Goal: Task Accomplishment & Management: Manage account settings

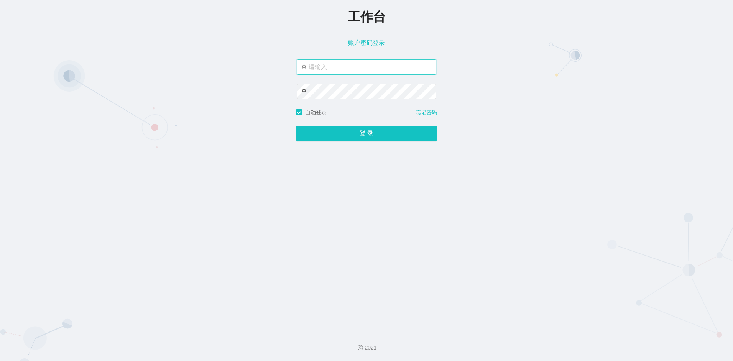
click at [332, 71] on input "text" at bounding box center [366, 66] width 139 height 15
paste input "admin"
type input "admin"
click at [331, 126] on div "登 录" at bounding box center [366, 128] width 141 height 25
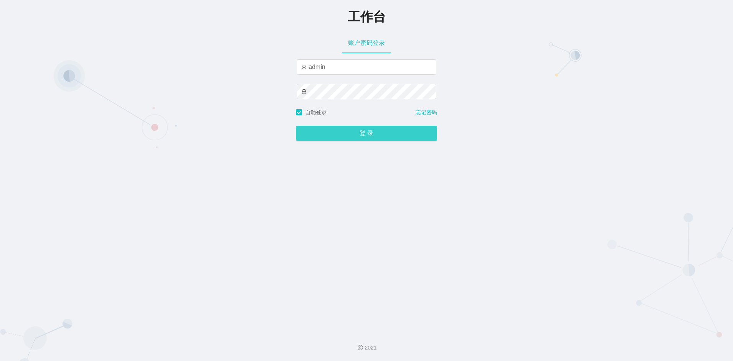
click at [359, 141] on button "登 录" at bounding box center [366, 133] width 141 height 15
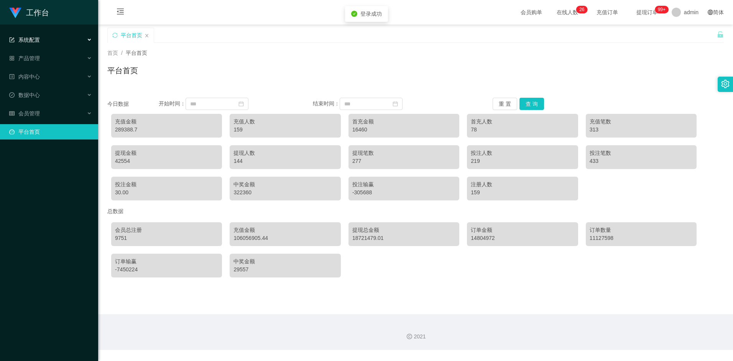
click at [47, 39] on div "系统配置" at bounding box center [49, 39] width 98 height 15
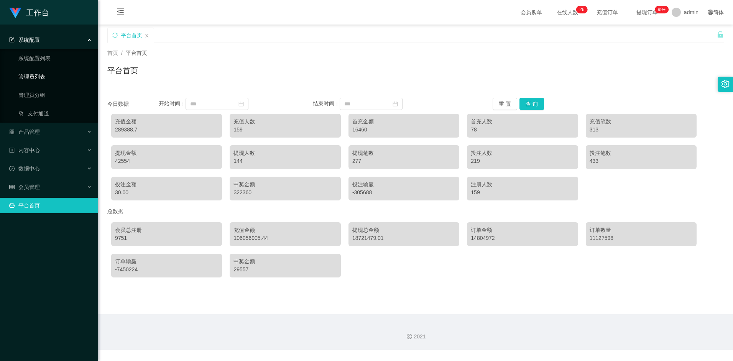
click at [39, 77] on link "管理员列表" at bounding box center [55, 76] width 74 height 15
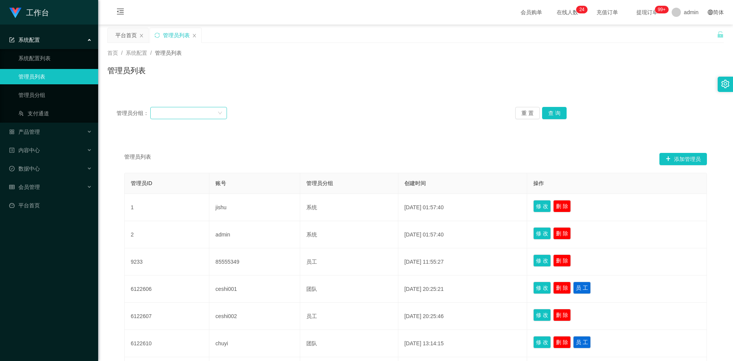
click at [220, 114] on icon "图标: down" at bounding box center [220, 113] width 4 height 3
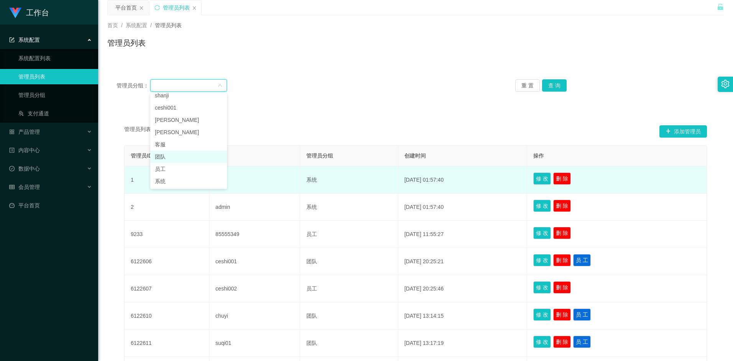
scroll to position [38, 0]
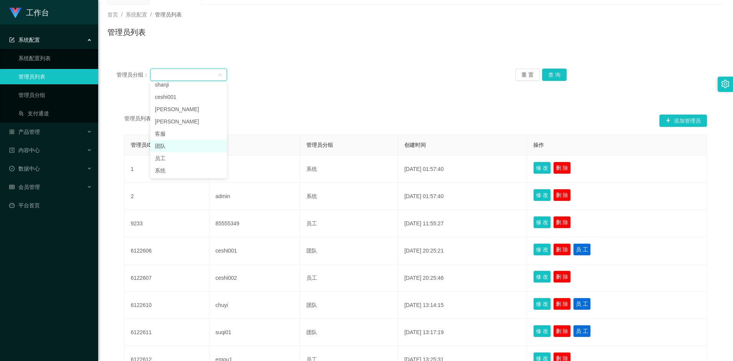
click at [167, 146] on li "团队" at bounding box center [188, 146] width 77 height 12
click at [553, 77] on button "查 询" at bounding box center [554, 75] width 25 height 12
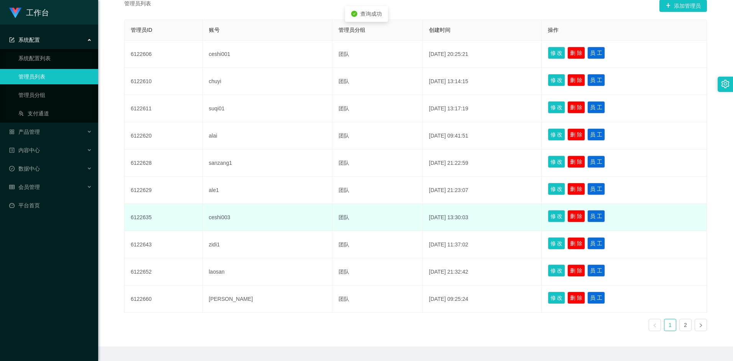
scroll to position [174, 0]
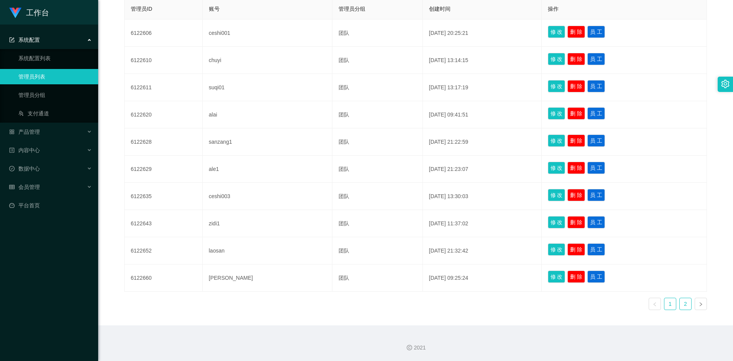
click at [680, 302] on link "2" at bounding box center [684, 303] width 11 height 11
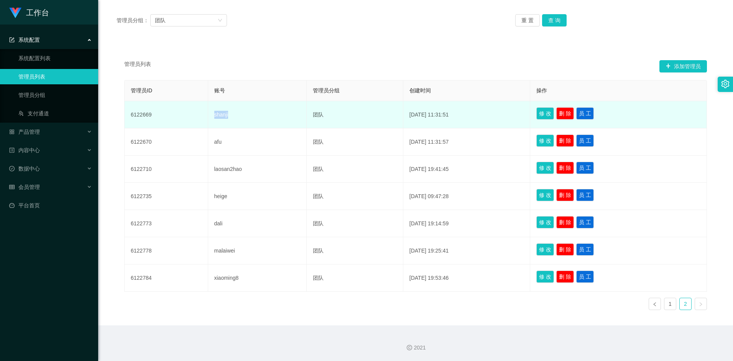
drag, startPoint x: 208, startPoint y: 115, endPoint x: 233, endPoint y: 115, distance: 24.5
click at [233, 115] on td "shanji" at bounding box center [257, 114] width 99 height 27
copy td "shanji"
click at [229, 119] on td "shanji" at bounding box center [257, 114] width 99 height 27
click at [222, 115] on td "shanji" at bounding box center [257, 114] width 99 height 27
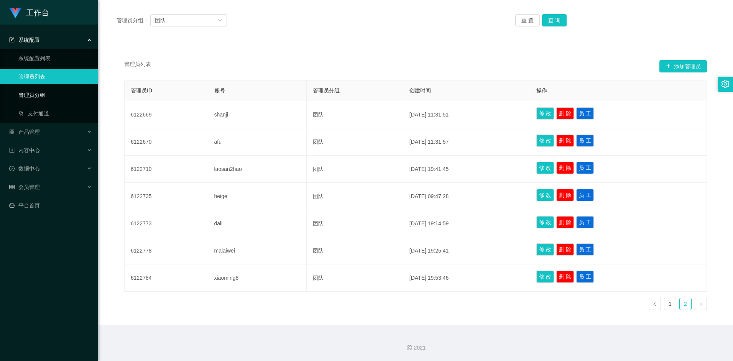
click at [34, 95] on link "管理员分组" at bounding box center [55, 94] width 74 height 15
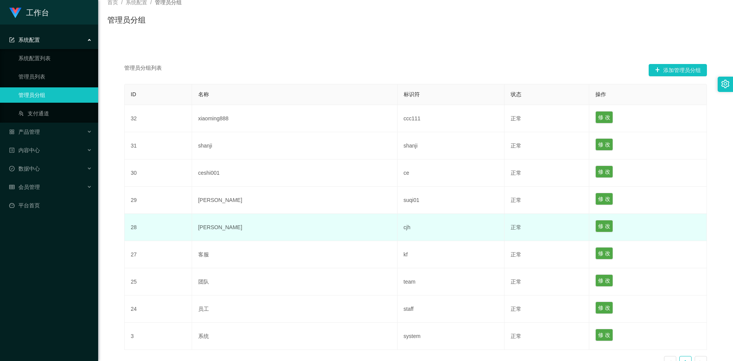
scroll to position [32, 0]
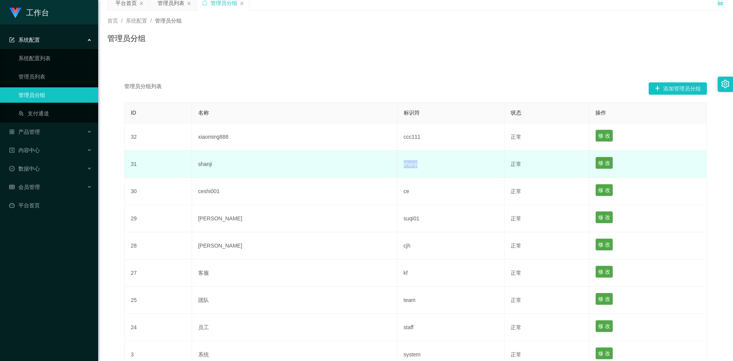
drag, startPoint x: 391, startPoint y: 163, endPoint x: 367, endPoint y: 163, distance: 24.5
click at [367, 163] on tr "31 [PERSON_NAME] 正常 修 改" at bounding box center [416, 164] width 582 height 27
copy tr "shanji"
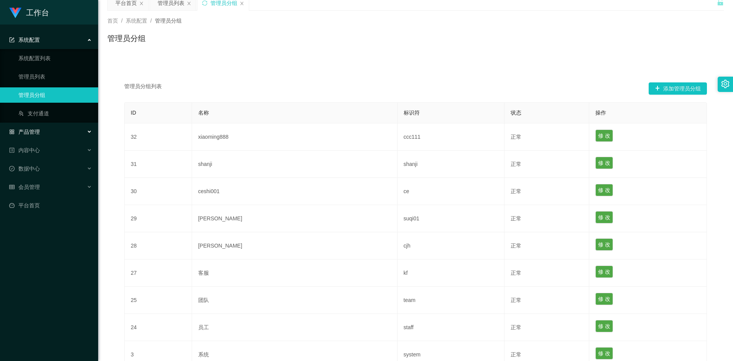
click at [46, 134] on div "产品管理" at bounding box center [49, 131] width 98 height 15
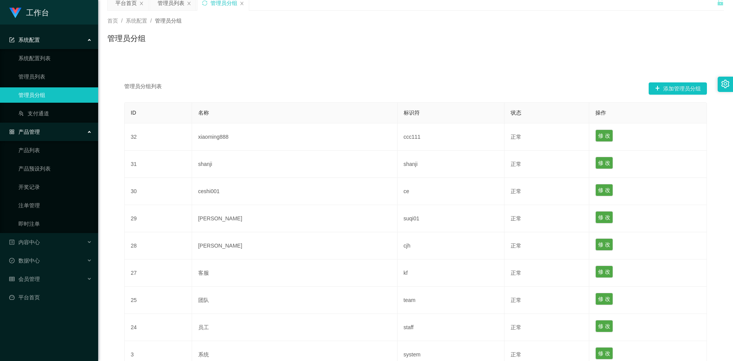
click at [79, 131] on div "产品管理" at bounding box center [49, 131] width 98 height 15
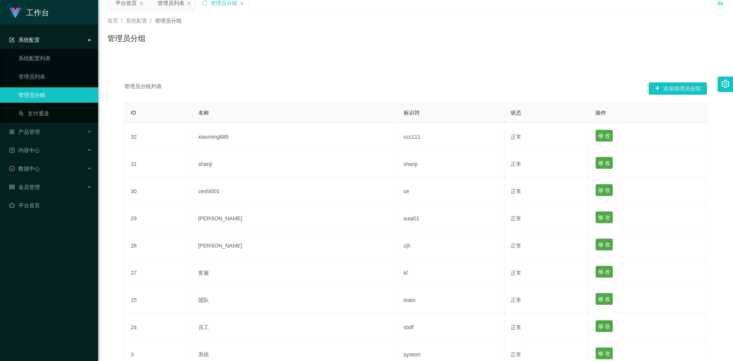
click at [85, 41] on div "系统配置" at bounding box center [49, 39] width 98 height 15
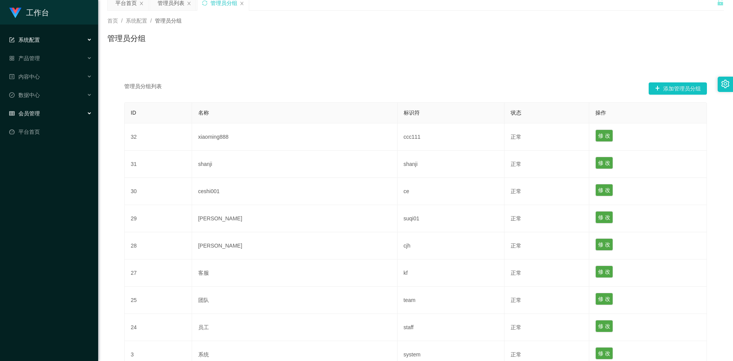
click at [84, 115] on div "会员管理" at bounding box center [49, 113] width 98 height 15
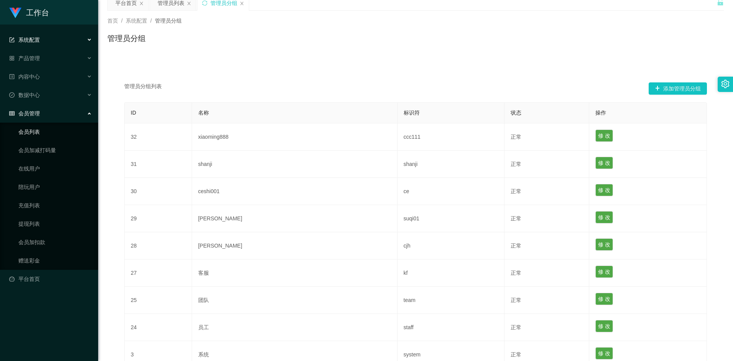
click at [43, 133] on link "会员列表" at bounding box center [55, 131] width 74 height 15
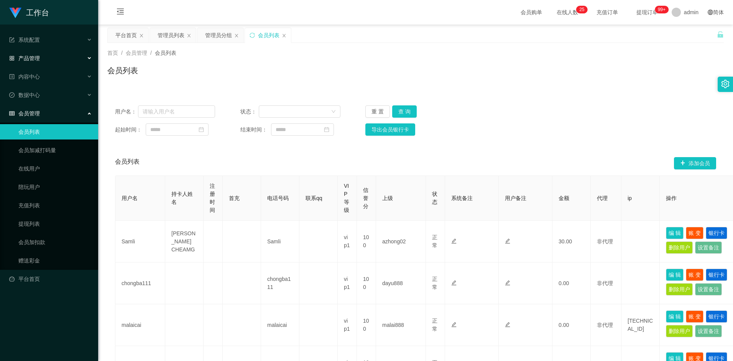
click at [75, 59] on div "产品管理" at bounding box center [49, 58] width 98 height 15
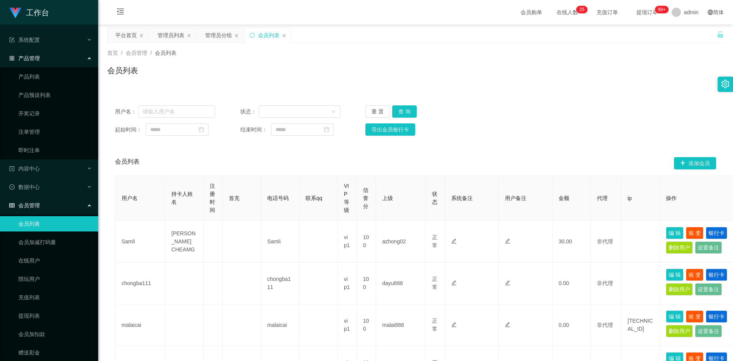
click at [82, 61] on div "产品管理" at bounding box center [49, 58] width 98 height 15
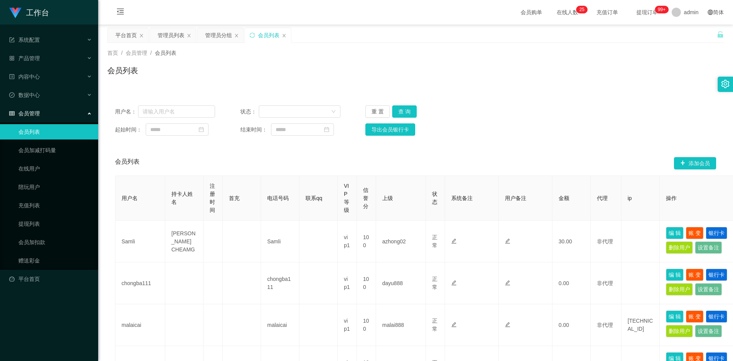
click at [40, 126] on link "会员列表" at bounding box center [55, 131] width 74 height 15
click at [161, 113] on input "text" at bounding box center [176, 111] width 77 height 12
paste input "shanji"
type input "shanji"
click at [412, 112] on button "查 询" at bounding box center [404, 111] width 25 height 12
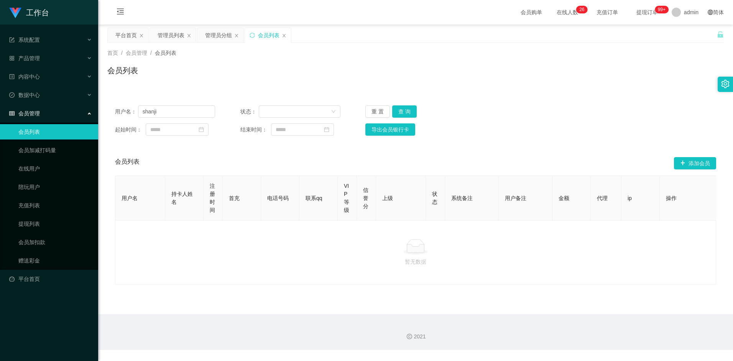
click at [90, 117] on div "会员管理" at bounding box center [49, 113] width 98 height 15
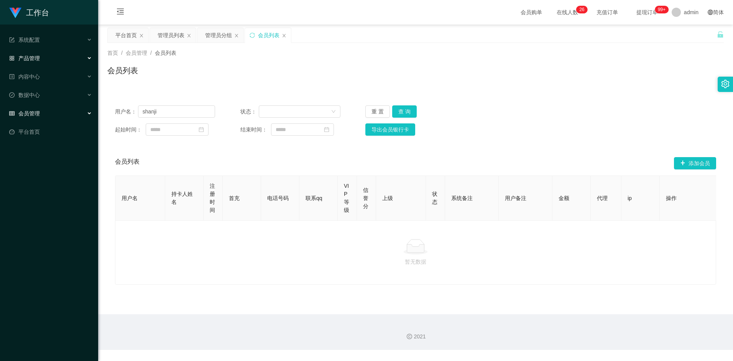
click at [84, 60] on div "产品管理" at bounding box center [49, 58] width 98 height 15
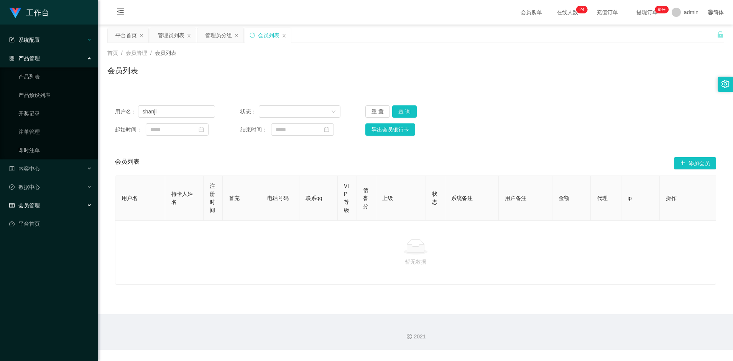
click at [69, 42] on div "系统配置" at bounding box center [49, 39] width 98 height 15
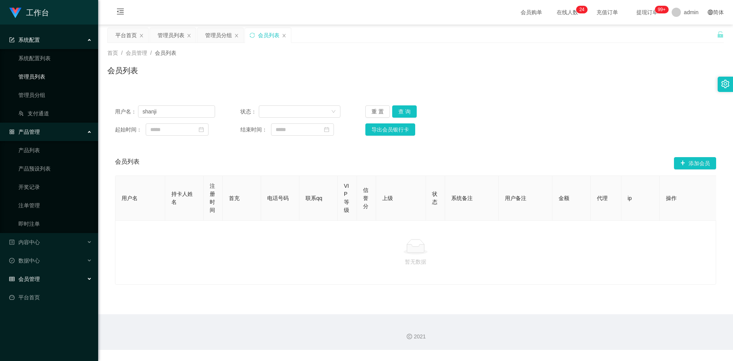
click at [36, 76] on link "管理员列表" at bounding box center [55, 76] width 74 height 15
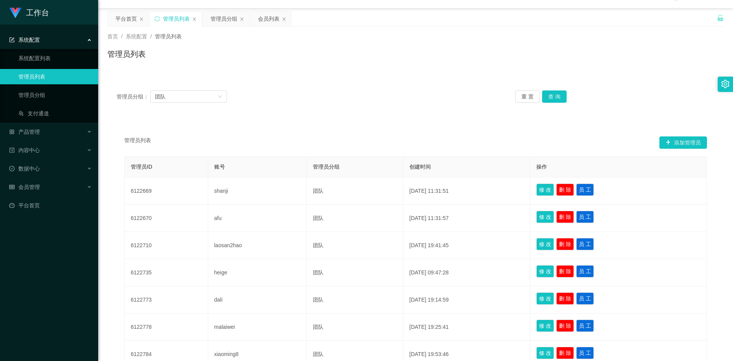
scroll to position [16, 0]
click at [215, 98] on div "团队" at bounding box center [186, 96] width 62 height 11
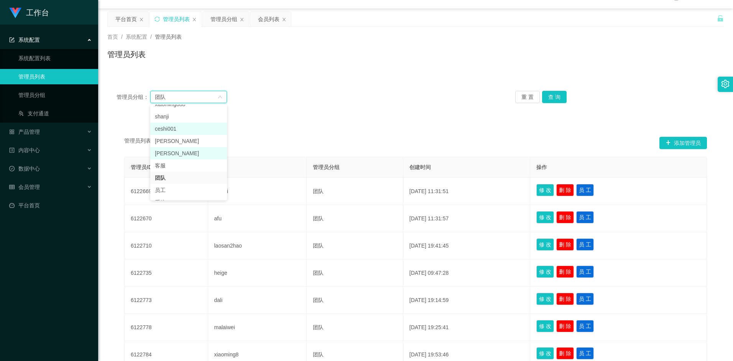
scroll to position [0, 0]
drag, startPoint x: 163, startPoint y: 125, endPoint x: 168, endPoint y: 128, distance: 5.8
click at [162, 125] on li "shanji" at bounding box center [188, 124] width 77 height 12
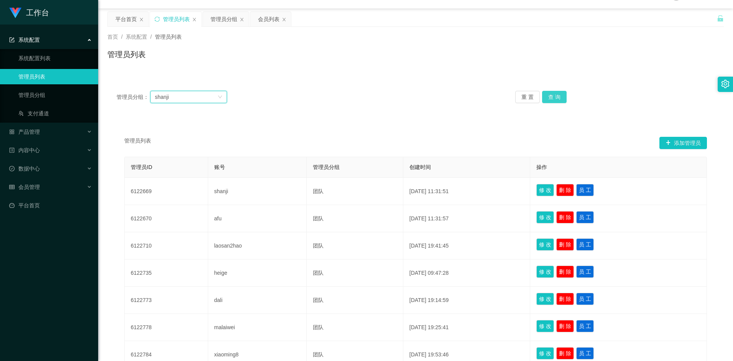
click at [563, 99] on button "查 询" at bounding box center [554, 97] width 25 height 12
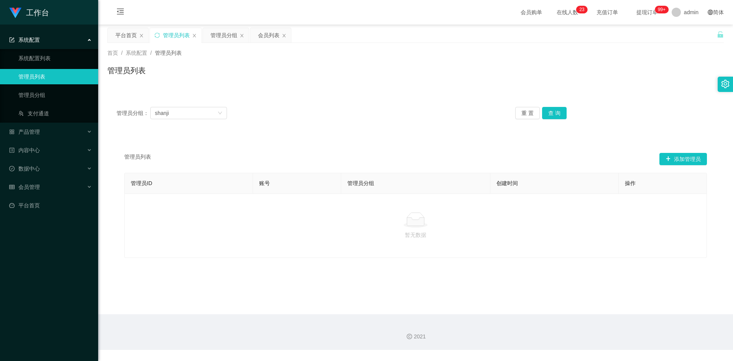
click at [553, 120] on div "管理员分组： [PERSON_NAME] 置 查 询" at bounding box center [415, 113] width 616 height 31
click at [554, 114] on button "查 询" at bounding box center [554, 113] width 25 height 12
click at [36, 97] on link "管理员分组" at bounding box center [55, 94] width 74 height 15
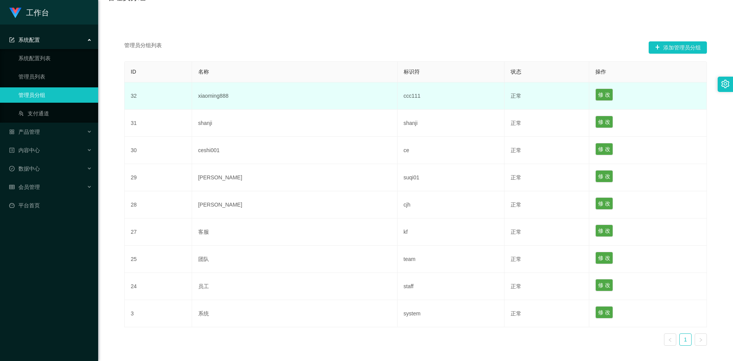
scroll to position [32, 0]
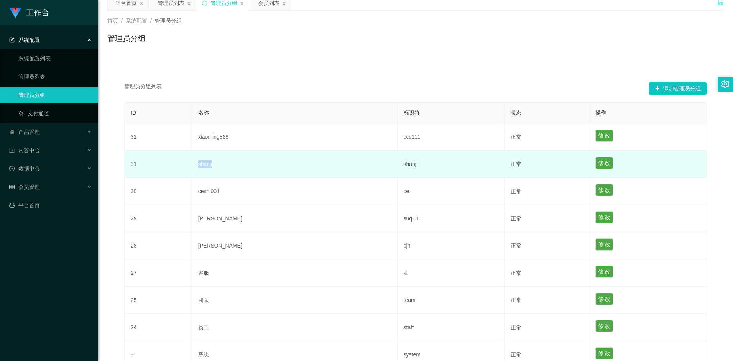
drag, startPoint x: 201, startPoint y: 165, endPoint x: 231, endPoint y: 164, distance: 30.3
click at [231, 164] on td "shanji" at bounding box center [294, 164] width 205 height 27
copy td "shanji"
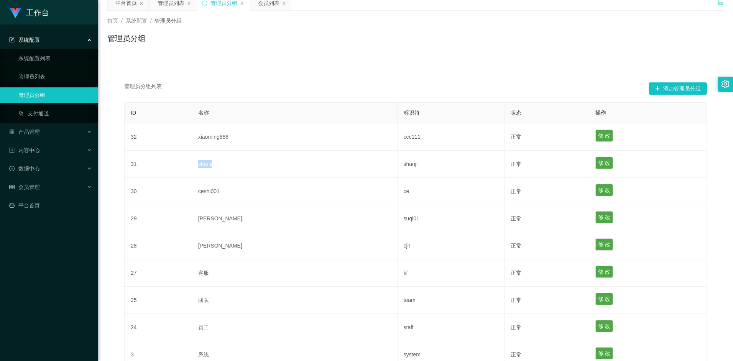
click at [41, 96] on link "管理员分组" at bounding box center [55, 94] width 74 height 15
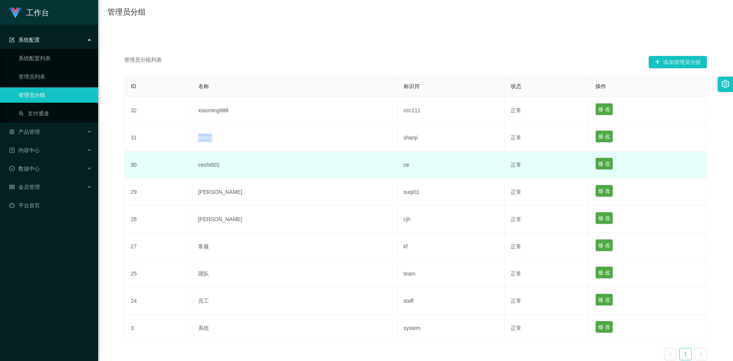
scroll to position [71, 0]
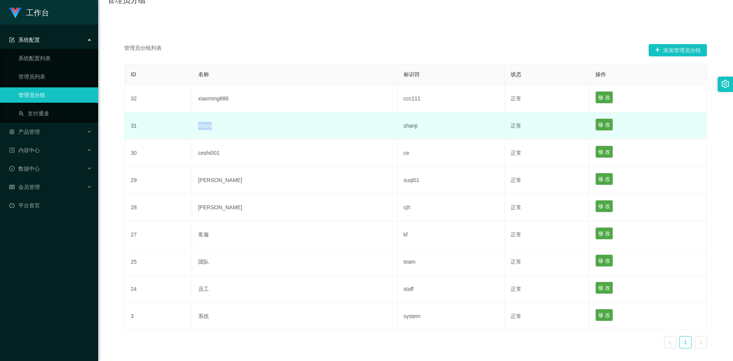
click at [207, 125] on td "shanji" at bounding box center [294, 125] width 205 height 27
drag, startPoint x: 203, startPoint y: 127, endPoint x: 225, endPoint y: 127, distance: 22.2
click at [225, 127] on td "shanji" at bounding box center [294, 125] width 205 height 27
copy td "shanji"
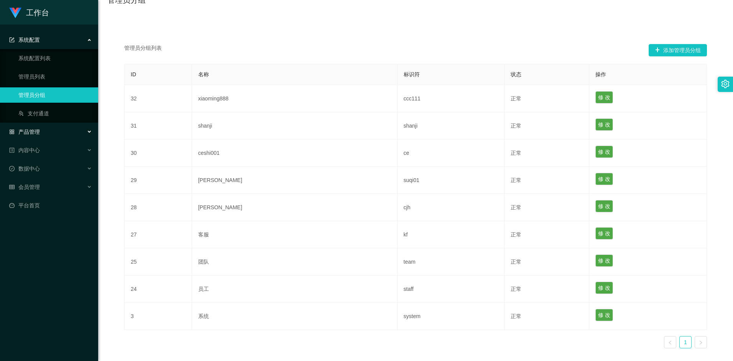
click at [63, 131] on div "产品管理" at bounding box center [49, 131] width 98 height 15
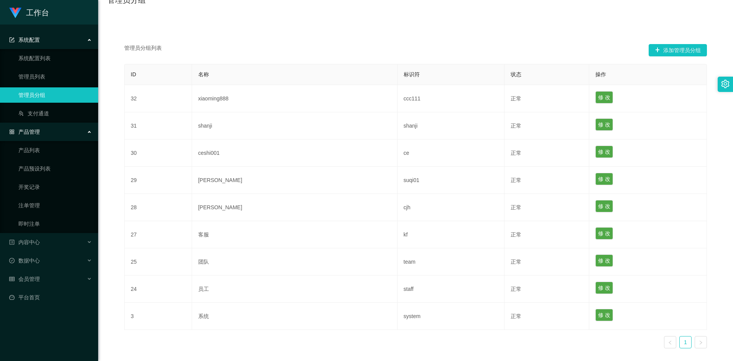
click at [82, 127] on div "产品管理" at bounding box center [49, 131] width 98 height 15
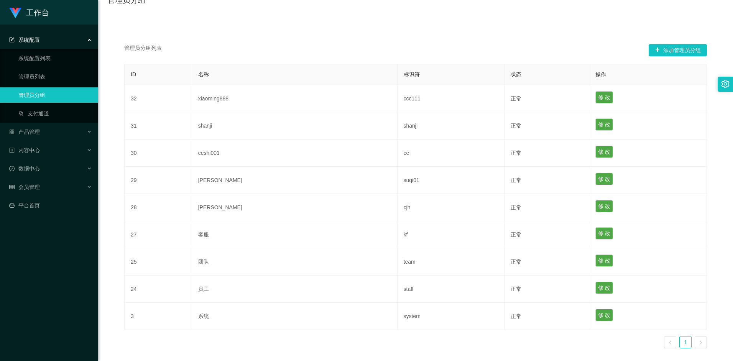
click at [84, 44] on div "系统配置" at bounding box center [49, 39] width 98 height 15
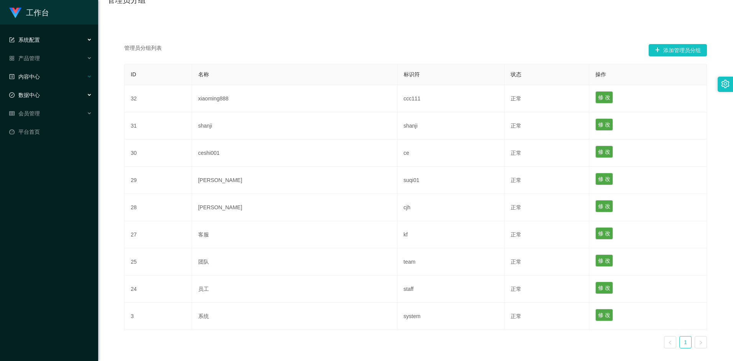
click at [79, 82] on div "内容中心" at bounding box center [49, 76] width 98 height 15
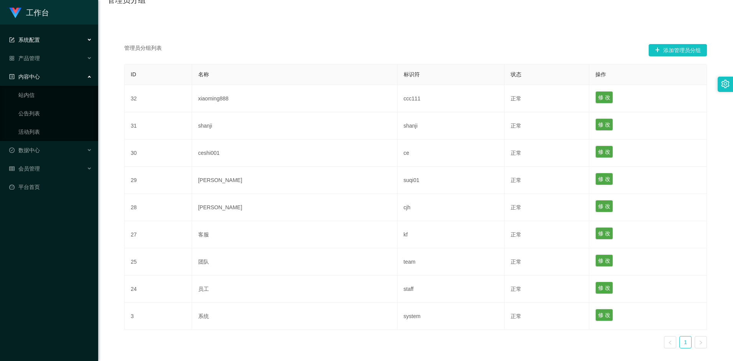
click at [86, 77] on div "内容中心" at bounding box center [49, 76] width 98 height 15
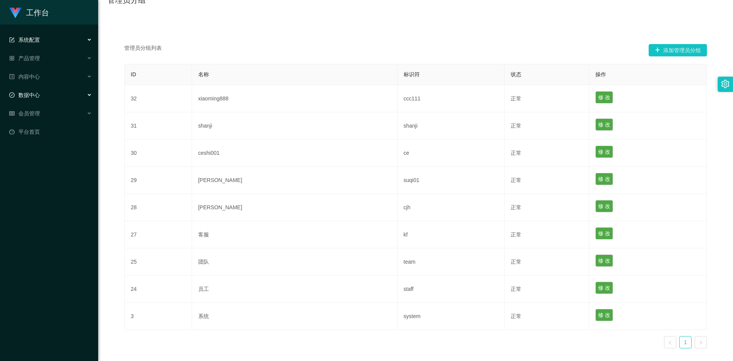
click at [86, 93] on div "数据中心" at bounding box center [49, 94] width 98 height 15
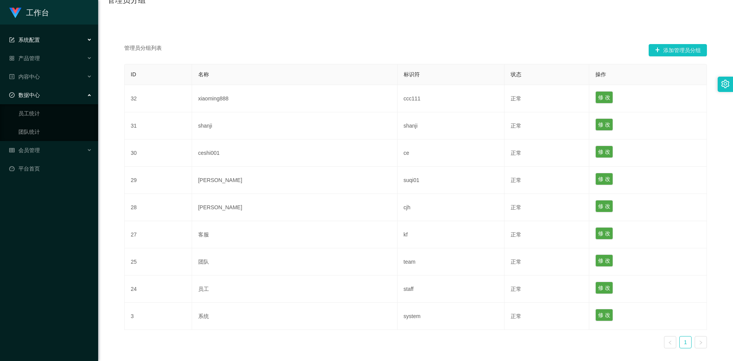
click at [85, 95] on div "数据中心" at bounding box center [49, 94] width 98 height 15
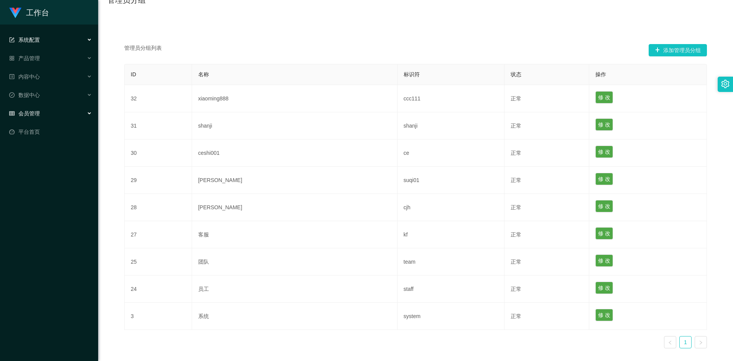
click at [81, 116] on div "会员管理" at bounding box center [49, 113] width 98 height 15
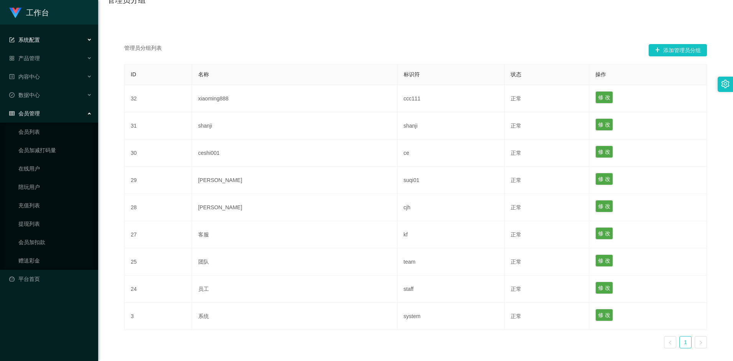
click at [82, 112] on div "会员管理" at bounding box center [49, 113] width 98 height 15
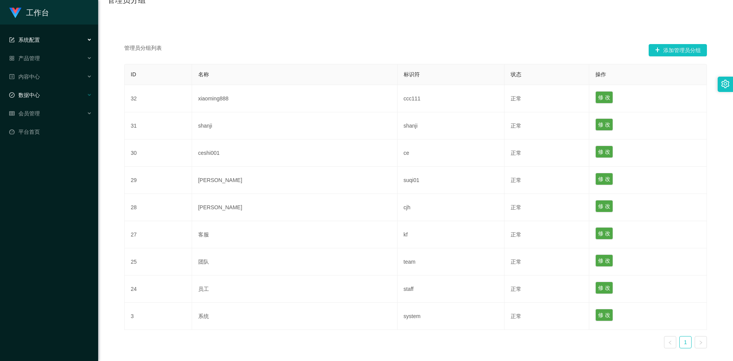
click at [87, 98] on div "数据中心" at bounding box center [49, 94] width 98 height 15
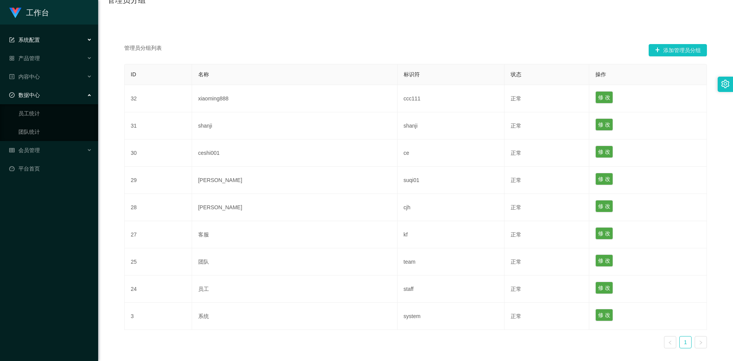
click at [87, 98] on div "数据中心" at bounding box center [49, 94] width 98 height 15
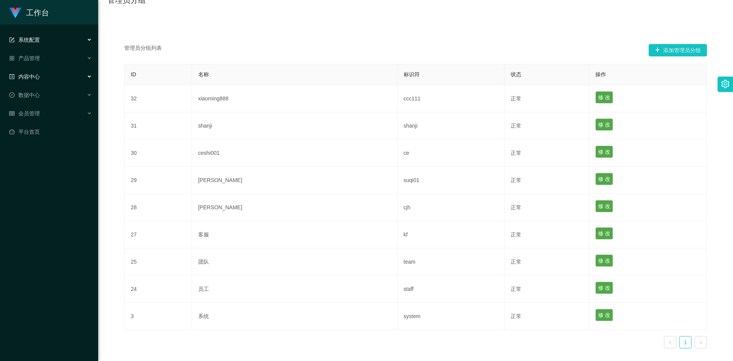
click at [85, 81] on div "内容中心" at bounding box center [49, 76] width 98 height 15
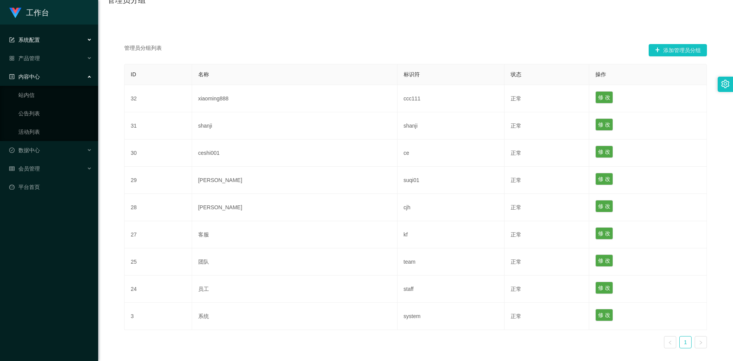
click at [85, 77] on div "内容中心" at bounding box center [49, 76] width 98 height 15
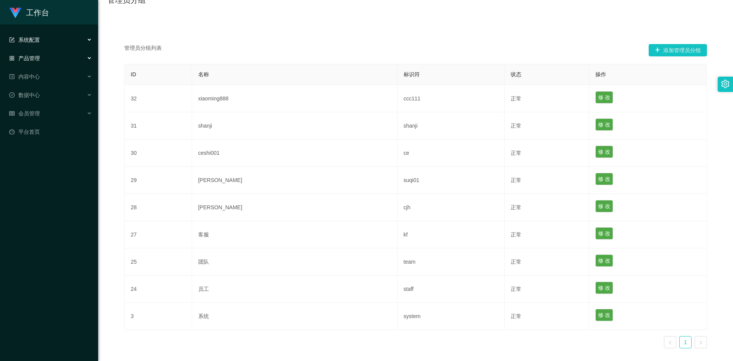
click at [89, 61] on div "产品管理" at bounding box center [49, 58] width 98 height 15
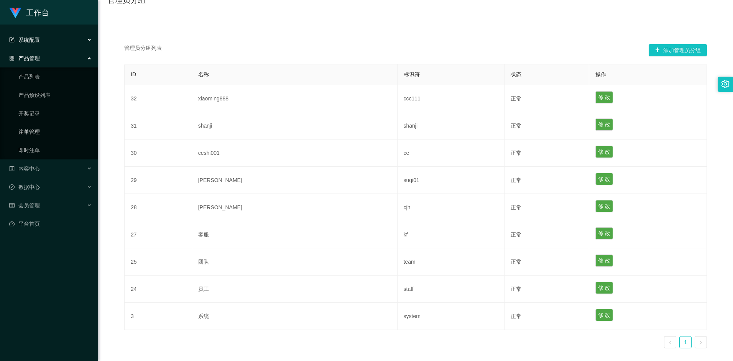
click at [31, 133] on link "注单管理" at bounding box center [55, 131] width 74 height 15
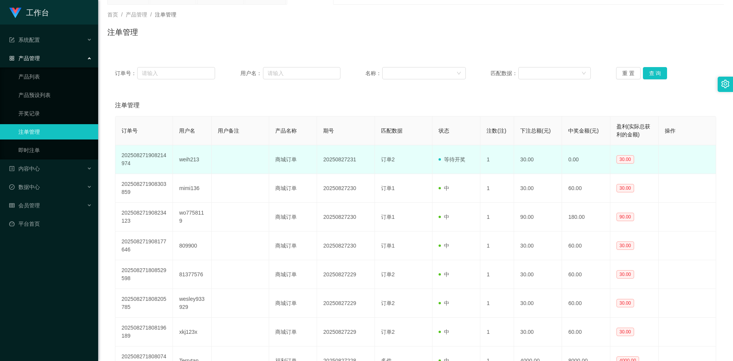
scroll to position [77, 0]
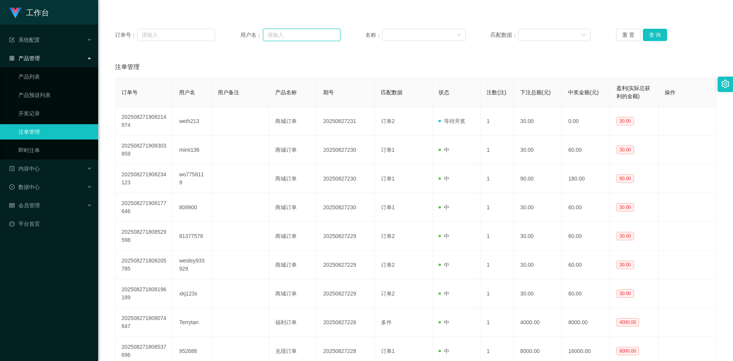
click at [286, 34] on input "text" at bounding box center [301, 35] width 77 height 12
paste input "shanji"
type input "shanji"
drag, startPoint x: 293, startPoint y: 38, endPoint x: 156, endPoint y: 22, distance: 138.5
click at [202, 28] on div "订单号： 用户名： shanji 名称： 匹配数据： 重 置 查 询" at bounding box center [415, 35] width 616 height 28
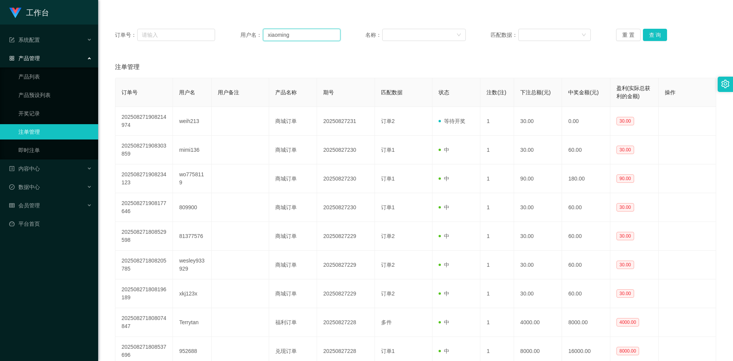
type input "xiaoming"
